Goal: Navigation & Orientation: Go to known website

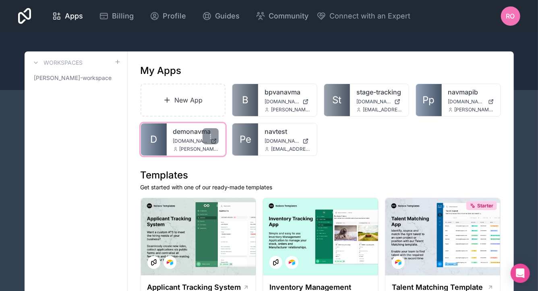
click at [170, 139] on div "demonavma [DOMAIN_NAME] [PERSON_NAME][DOMAIN_NAME][EMAIL_ADDRESS][PERSON_NAME][…" at bounding box center [196, 140] width 59 height 32
click at [158, 133] on link "D" at bounding box center [154, 140] width 26 height 32
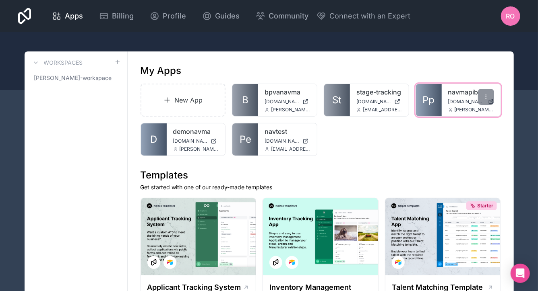
click at [455, 97] on link "navmapib" at bounding box center [471, 92] width 46 height 10
